Goal: Answer question/provide support

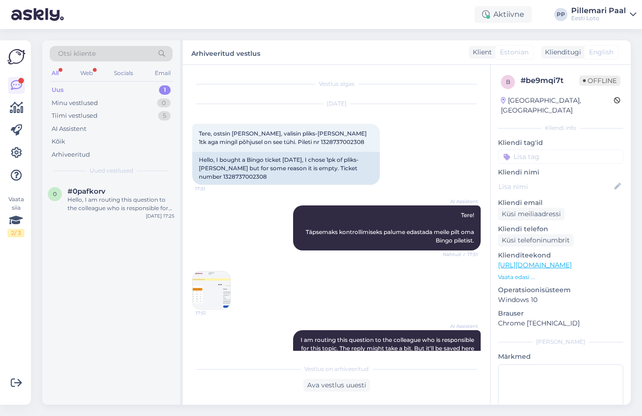
scroll to position [115, 0]
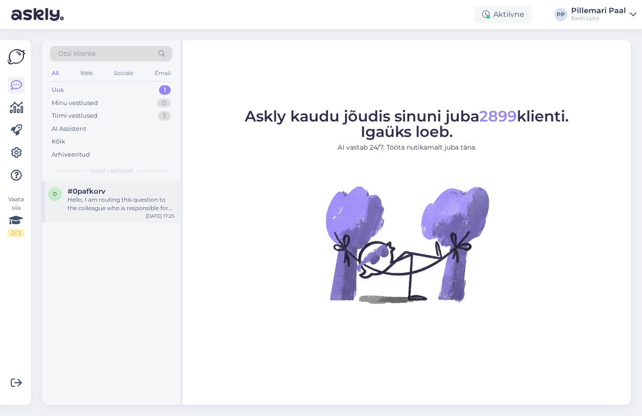
click at [127, 201] on div "Hello, I am routing this question to the colleague who is responsible for this …" at bounding box center [121, 204] width 107 height 17
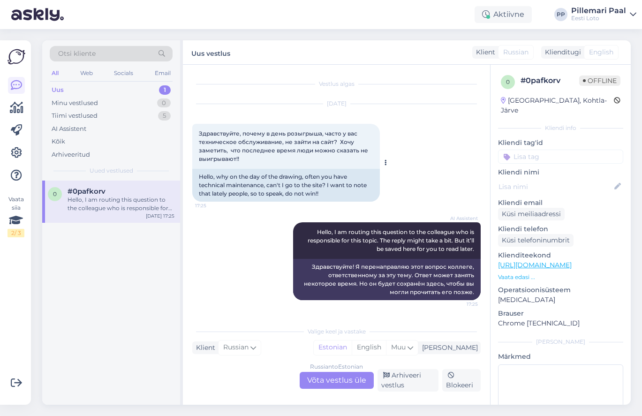
drag, startPoint x: 244, startPoint y: 163, endPoint x: 196, endPoint y: 136, distance: 55.2
click at [196, 136] on div "Здравствуйте, почему в день розыгрыша, часто у вас техническое обслуживание, не…" at bounding box center [286, 146] width 188 height 45
copy span "Здравствуйте, почему в день розыгрыша, часто у вас техническое обслуживание, не…"
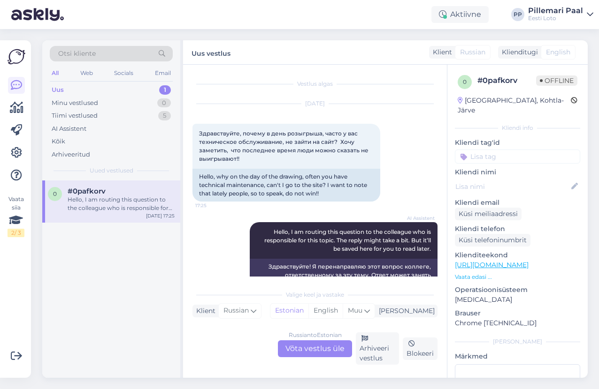
scroll to position [34, 0]
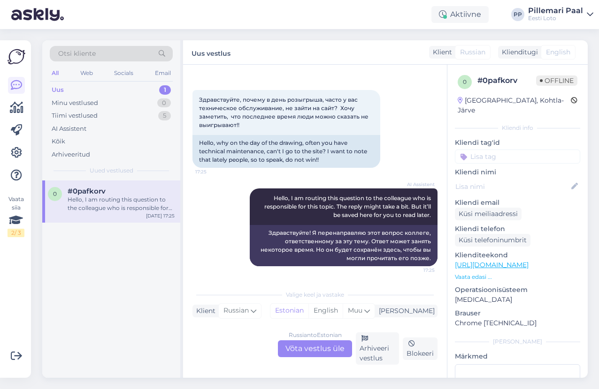
click at [307, 346] on div "Russian to Estonian Võta vestlus üle" at bounding box center [315, 349] width 74 height 17
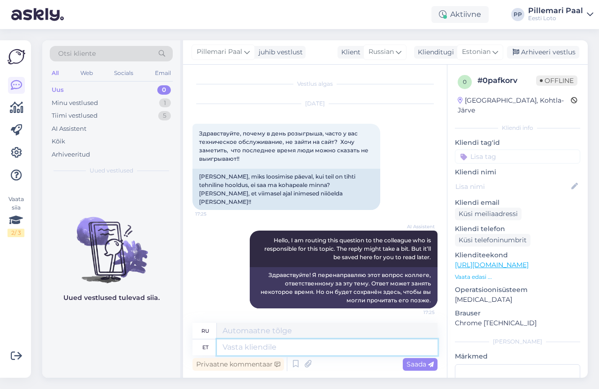
click at [283, 346] on textarea at bounding box center [327, 348] width 220 height 16
type textarea "Palun"
type textarea "Пожалуйста"
type textarea "Palun täpsustage om"
type textarea "Пожалуйста, уточните"
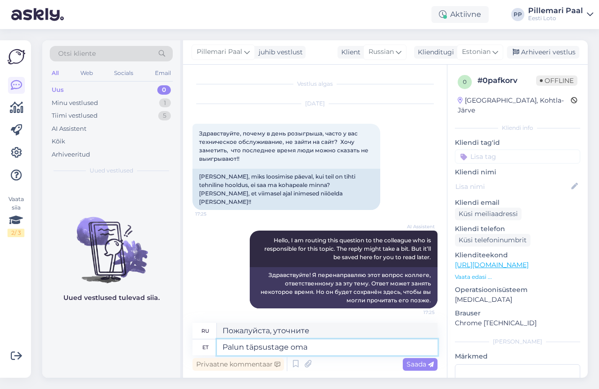
type textarea "Palun täpsustage oma"
type textarea "Пожалуйста, укажите ваш"
type textarea "Palun täpsustage oma küsimust."
type textarea "Пожалуйста, уточните Ваш вопрос."
type textarea "Palun täpsustage oma küsimust. [GEOGRAPHIC_DATA]"
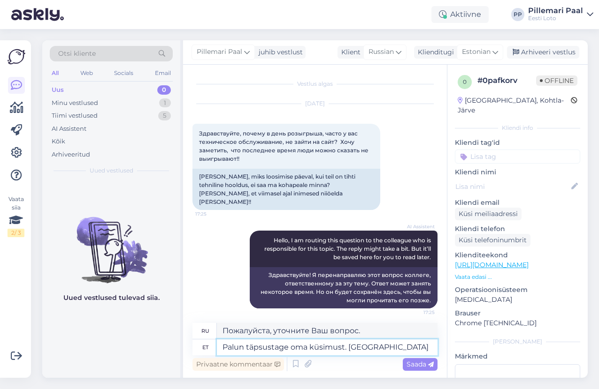
type textarea "Уточните, пожалуйста, Ваш вопрос. Какой именно?"
type textarea "Palun täpsustage oma küsimust. Missugust tõrget"
type textarea "Уточните, пожалуйста, ваш вопрос. Какая ошибка?"
type textarea "Palun täpsustage oma küsimust. Missugust tõrget Te silm"
type textarea "Уточните, пожалуйста, ваш вопрос. Какую ошибку вы столкнулись?"
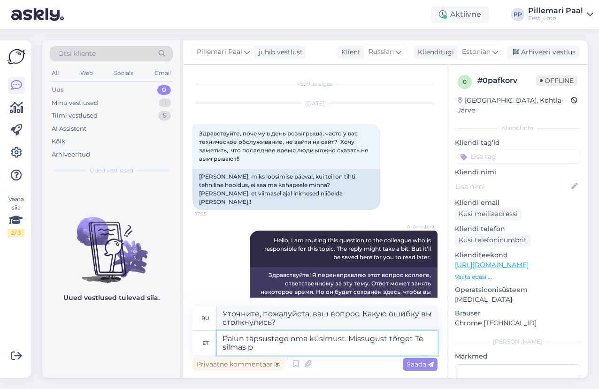
type textarea "Palun täpsustage oma küsimust. Missugust tõrget Te silmas pe"
type textarea "Пожалуйста, уточните свой вопрос. Какую ошибку вы имеете в виду?"
type textarea "Palun täpsustage oma küsimust. Missugust tõrget Te silmas peate."
type textarea "Пожалуйста, уточните свой вопрос. О какой ошибке идёт речь?"
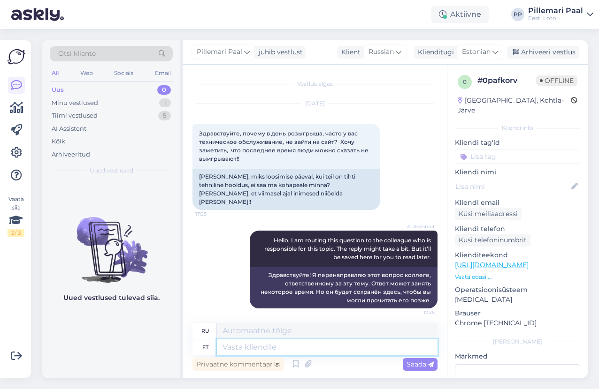
scroll to position [69, 0]
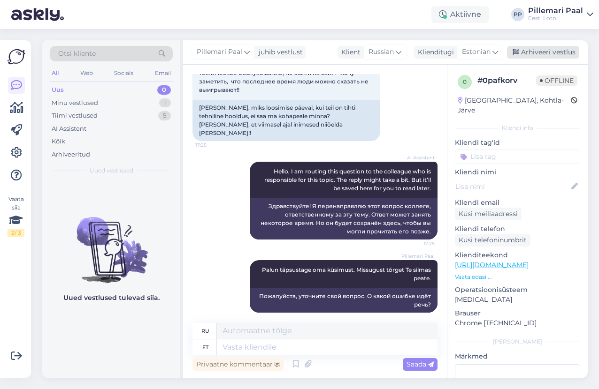
click at [538, 51] on div "Arhiveeri vestlus" at bounding box center [543, 52] width 72 height 13
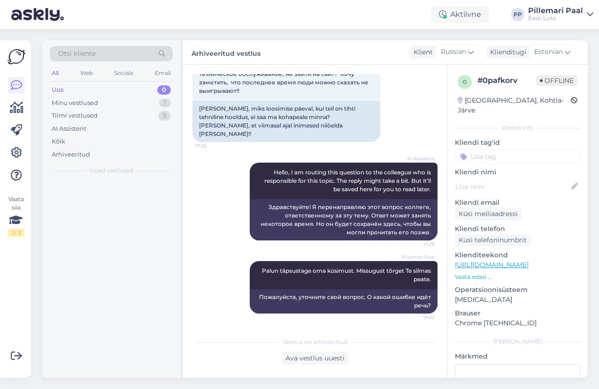
scroll to position [60, 0]
